Goal: Task Accomplishment & Management: Manage account settings

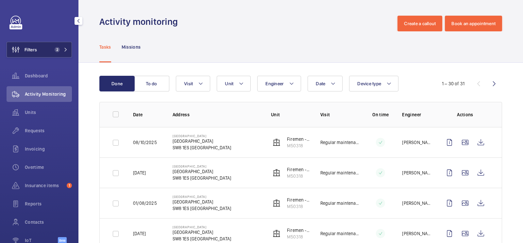
click at [46, 44] on button "Filters 2" at bounding box center [39, 50] width 65 height 16
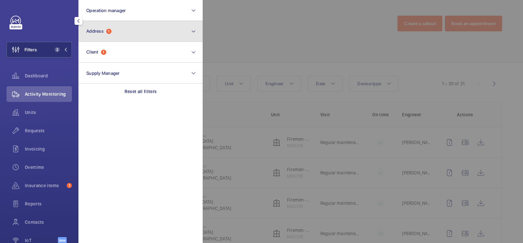
click at [131, 29] on button "Address 1" at bounding box center [140, 31] width 124 height 21
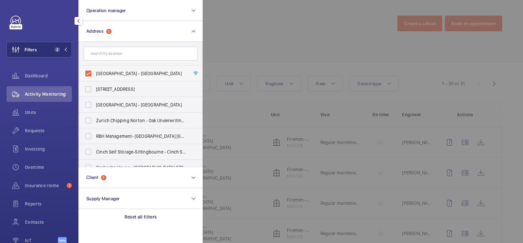
click at [128, 72] on span "[GEOGRAPHIC_DATA] - [GEOGRAPHIC_DATA]" at bounding box center [141, 73] width 90 height 7
click at [95, 72] on input "[GEOGRAPHIC_DATA] - [GEOGRAPHIC_DATA]" at bounding box center [88, 73] width 13 height 13
checkbox input "false"
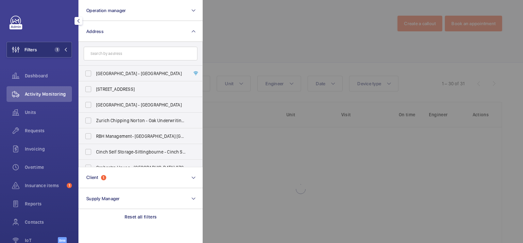
click at [317, 45] on div at bounding box center [464, 121] width 523 height 243
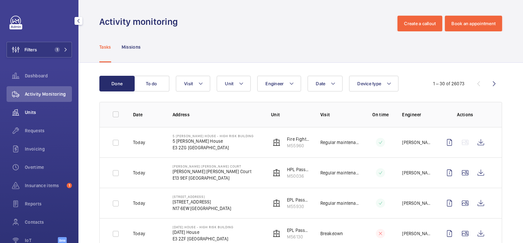
click at [50, 107] on div "Units" at bounding box center [39, 113] width 65 height 16
